Goal: Obtain resource: Download file/media

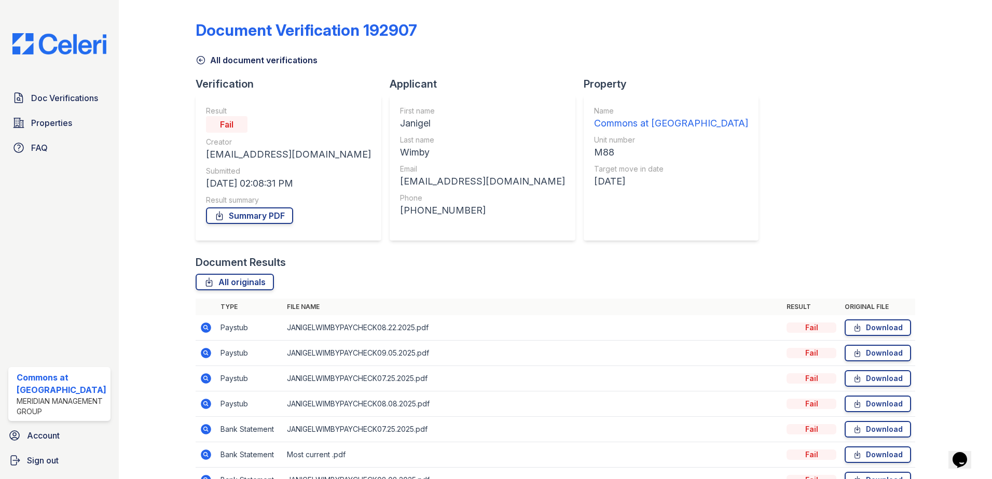
scroll to position [60, 0]
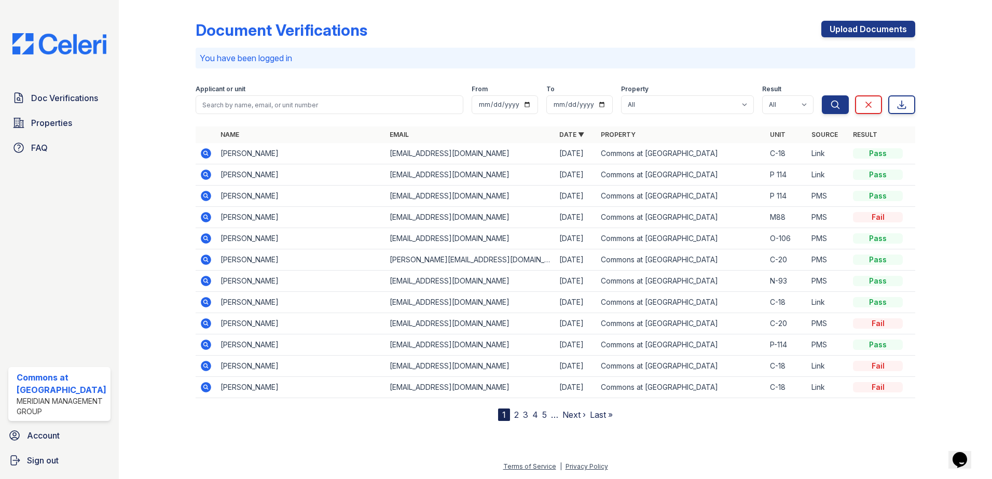
click at [208, 302] on icon at bounding box center [206, 302] width 10 height 10
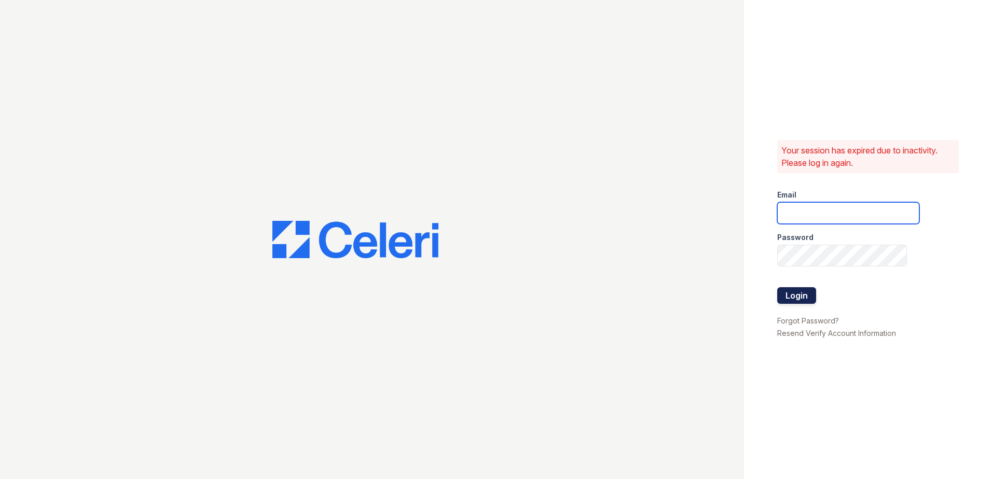
type input "commonsatcampcreek@mmgmgt.com"
click at [798, 296] on button "Login" at bounding box center [796, 295] width 39 height 17
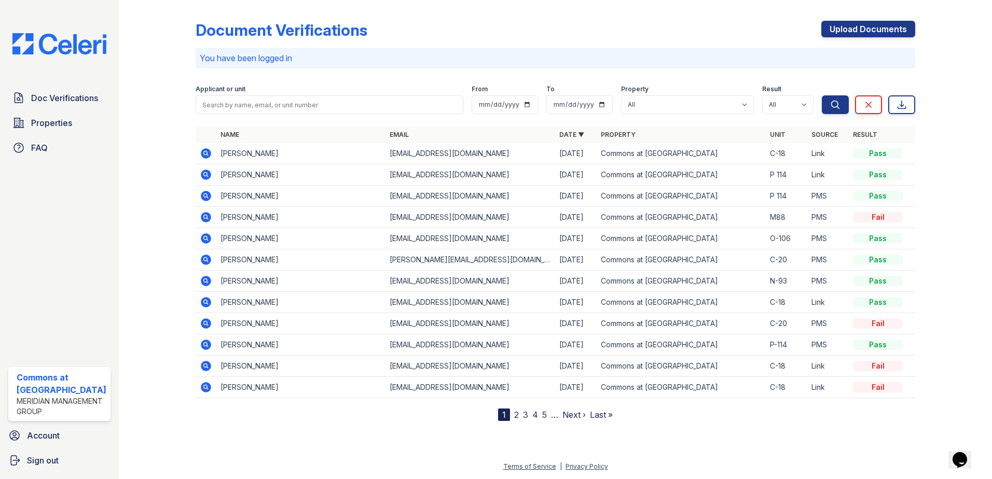
click at [206, 305] on icon at bounding box center [206, 302] width 10 height 10
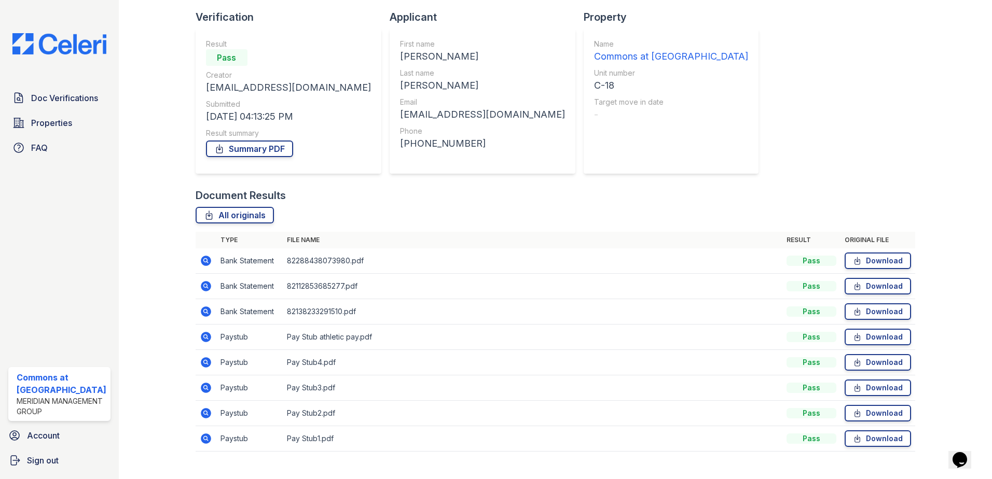
scroll to position [85, 0]
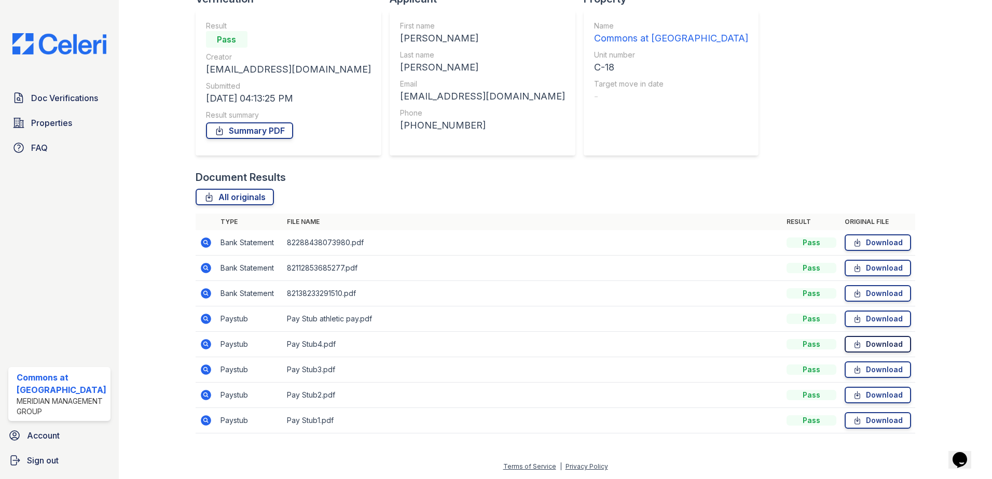
click at [869, 343] on link "Download" at bounding box center [878, 344] width 66 height 17
click at [859, 377] on link "Download" at bounding box center [878, 370] width 66 height 17
click at [853, 348] on icon at bounding box center [857, 344] width 9 height 10
click at [201, 317] on icon at bounding box center [206, 319] width 10 height 10
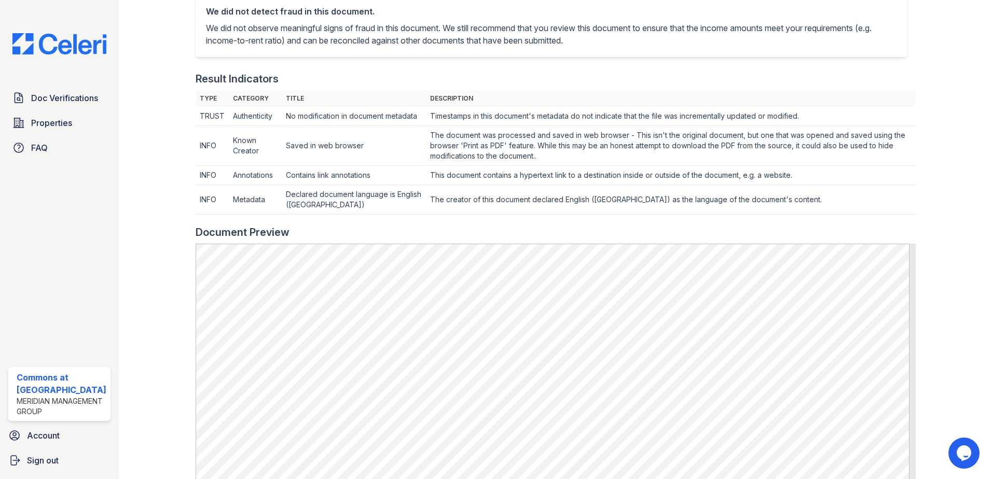
scroll to position [259, 0]
